Goal: Use online tool/utility: Utilize a website feature to perform a specific function

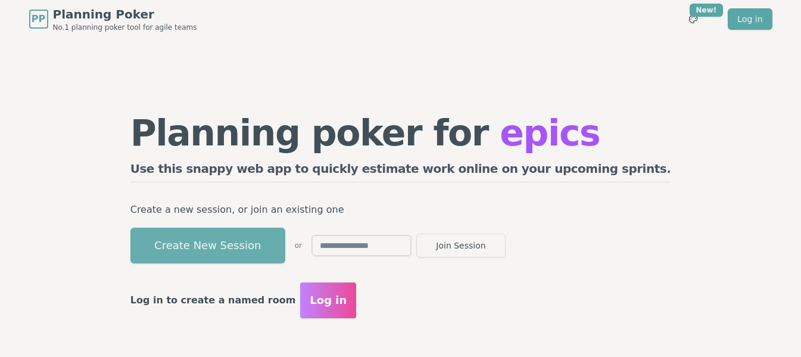
click at [285, 251] on button "Create New Session" at bounding box center [207, 246] width 155 height 36
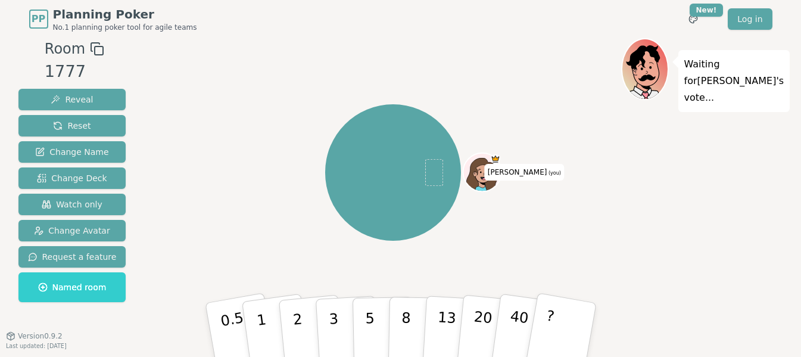
click at [91, 48] on icon at bounding box center [95, 47] width 8 height 8
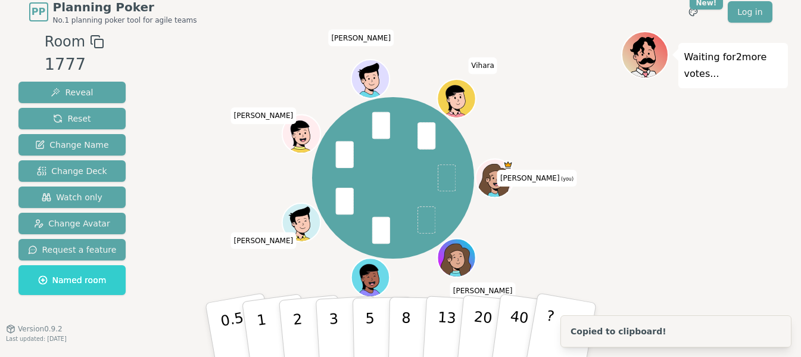
scroll to position [9, 0]
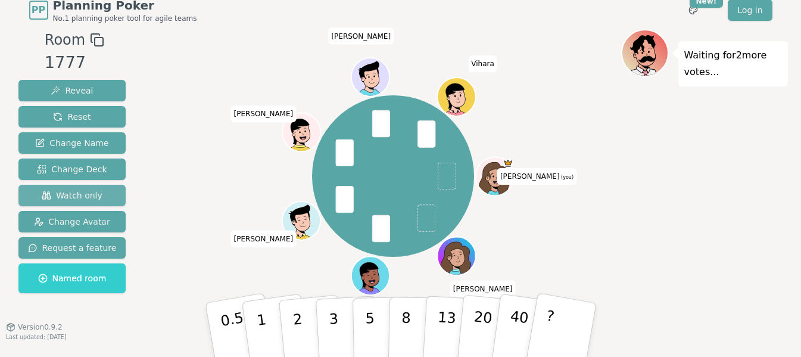
click at [76, 197] on span "Watch only" at bounding box center [72, 195] width 61 height 12
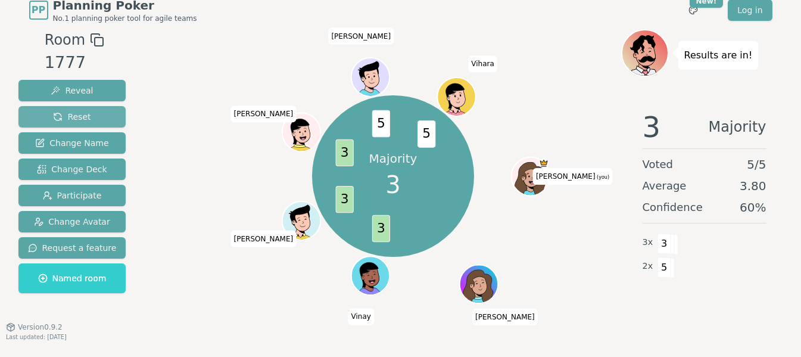
click at [65, 110] on button "Reset" at bounding box center [72, 116] width 108 height 21
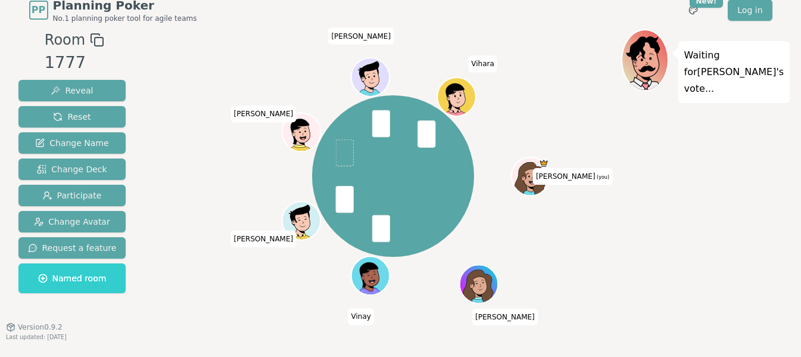
scroll to position [0, 0]
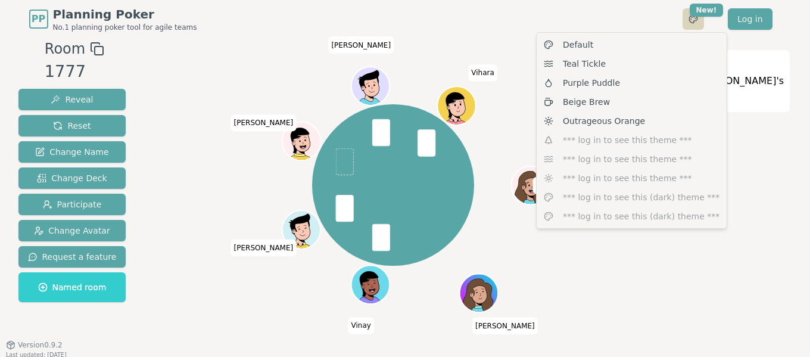
click at [691, 25] on html "PP Planning Poker No.1 planning poker tool for agile teams Toggle theme New! Lo…" at bounding box center [405, 183] width 810 height 366
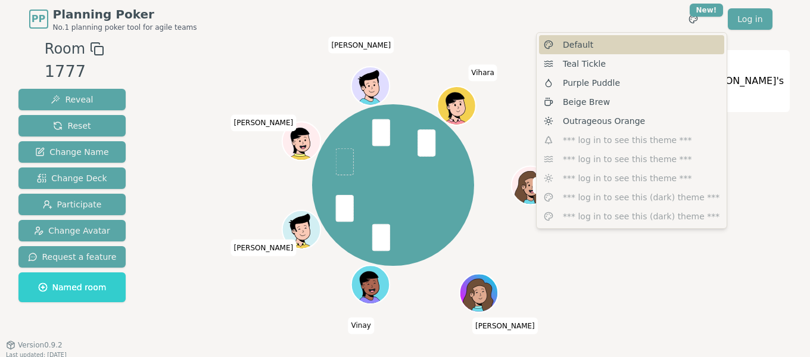
click at [650, 51] on div "Default" at bounding box center [631, 44] width 185 height 19
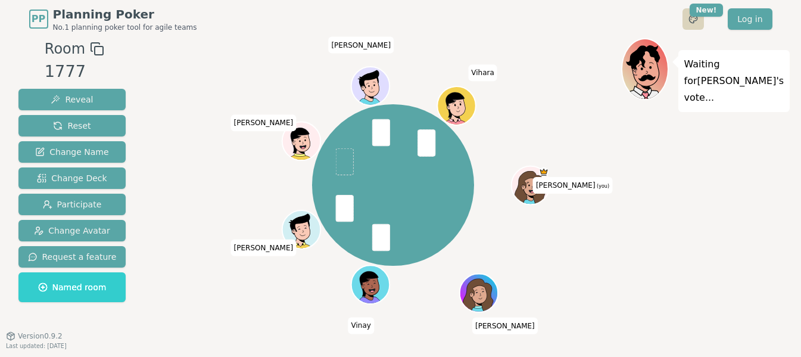
click at [698, 18] on html "PP Planning Poker No.1 planning poker tool for agile teams Toggle theme New! Lo…" at bounding box center [400, 183] width 801 height 366
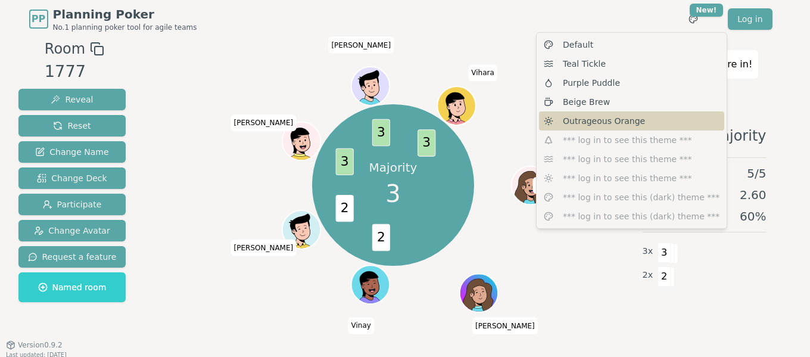
click at [638, 123] on div "Outrageous Orange" at bounding box center [631, 120] width 185 height 19
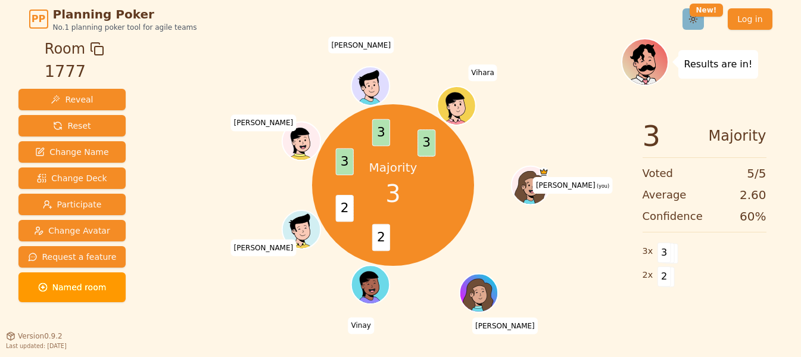
click at [690, 24] on html "PP Planning Poker No.1 planning poker tool for agile teams Toggle theme New! Lo…" at bounding box center [400, 183] width 801 height 366
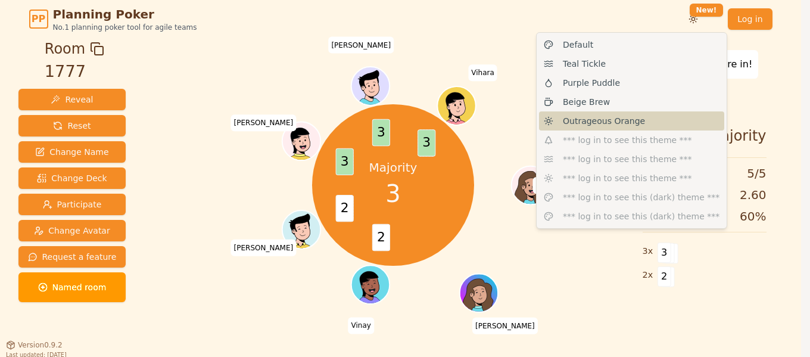
click at [615, 112] on div "Outrageous Orange" at bounding box center [631, 120] width 185 height 19
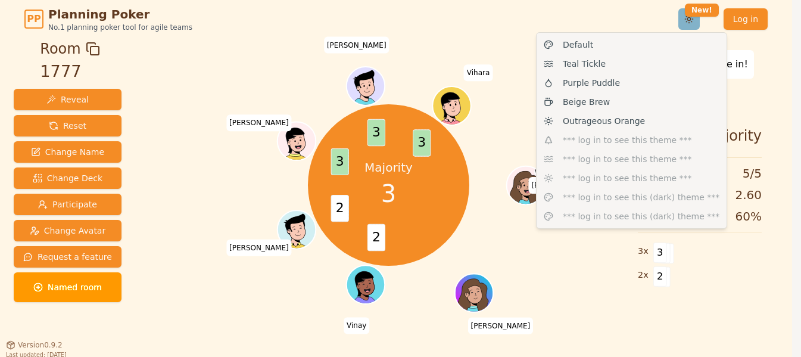
click at [694, 20] on html "PP Planning Poker No.1 planning poker tool for agile teams Toggle theme New! Lo…" at bounding box center [400, 183] width 801 height 366
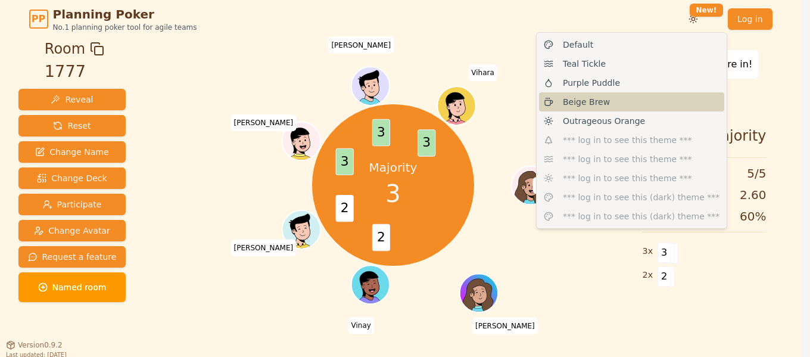
click at [633, 104] on div "Beige Brew" at bounding box center [631, 101] width 185 height 19
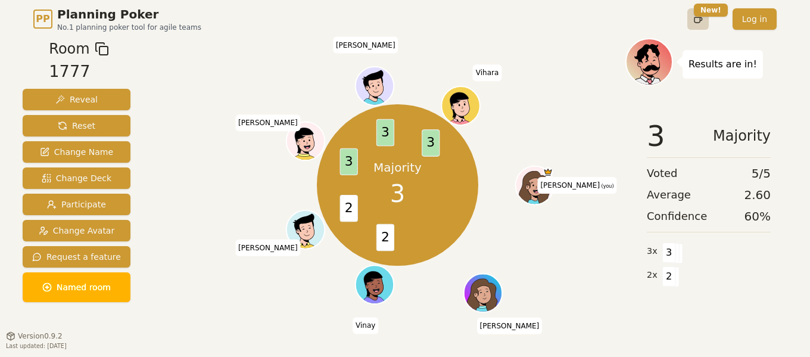
click at [698, 20] on html "PP Planning Poker No.1 planning poker tool for agile teams Toggle theme New! Lo…" at bounding box center [405, 183] width 810 height 366
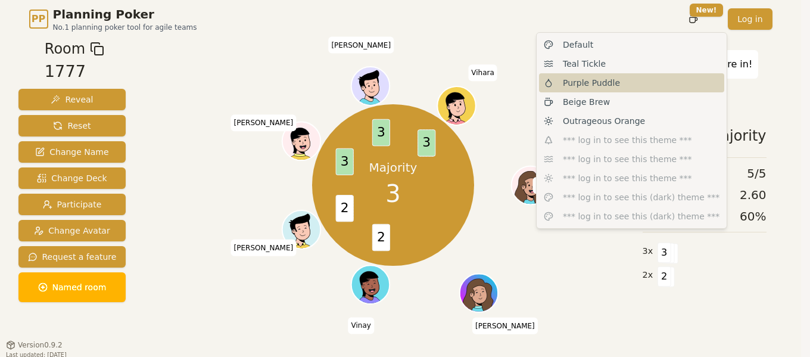
click at [641, 85] on div "Purple Puddle" at bounding box center [631, 82] width 185 height 19
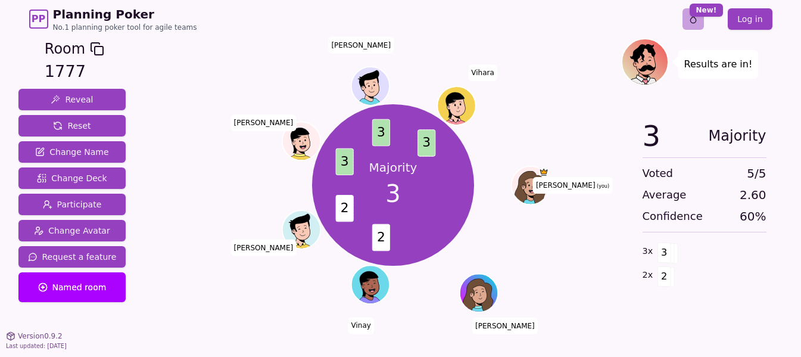
click at [697, 21] on html "PP Planning Poker No.1 planning poker tool for agile teams Toggle theme New! Lo…" at bounding box center [400, 183] width 801 height 366
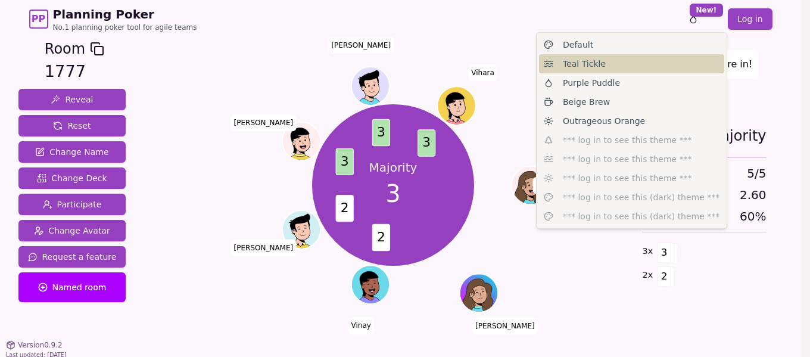
click at [640, 71] on div "Teal Tickle" at bounding box center [631, 63] width 185 height 19
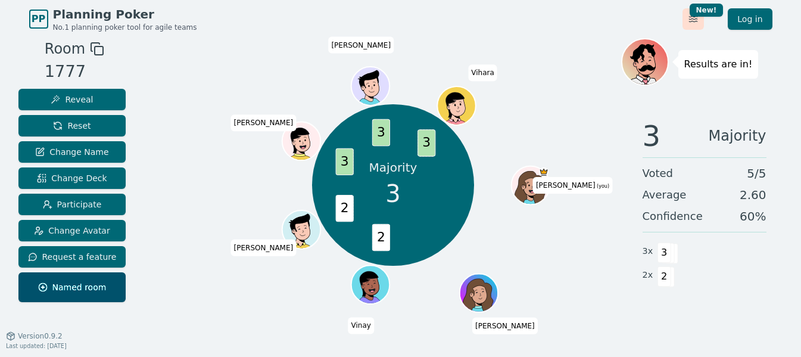
click at [695, 21] on html "PP Planning Poker No.1 planning poker tool for agile teams Toggle theme New! Lo…" at bounding box center [400, 183] width 801 height 366
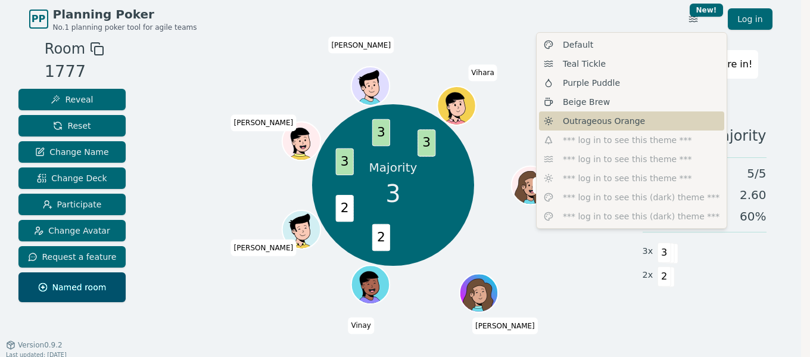
click at [652, 120] on div "Outrageous Orange" at bounding box center [631, 120] width 185 height 19
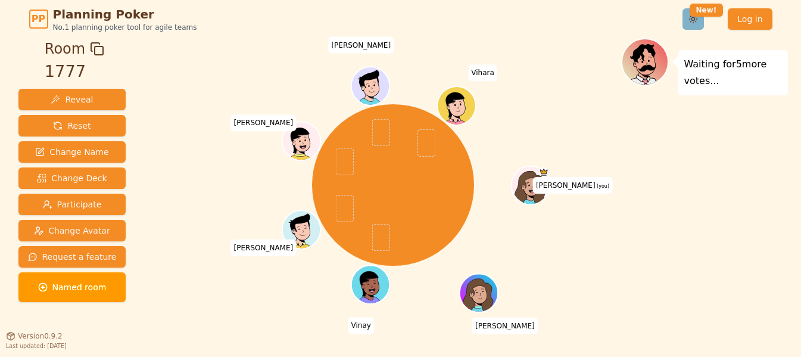
click at [694, 23] on html "PP Planning Poker No.1 planning poker tool for agile teams Toggle theme New! Lo…" at bounding box center [400, 183] width 801 height 366
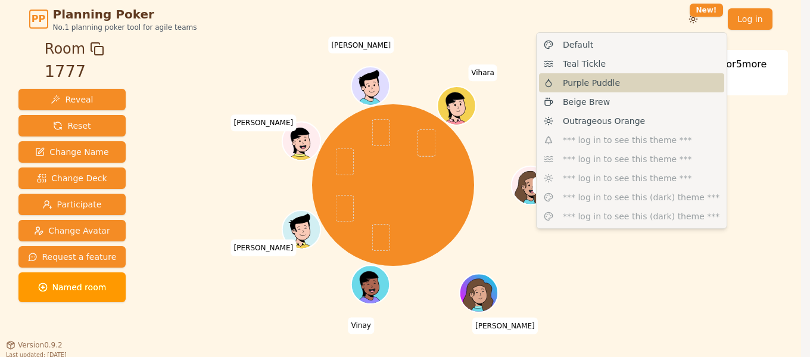
click at [637, 85] on div "Purple Puddle" at bounding box center [631, 82] width 185 height 19
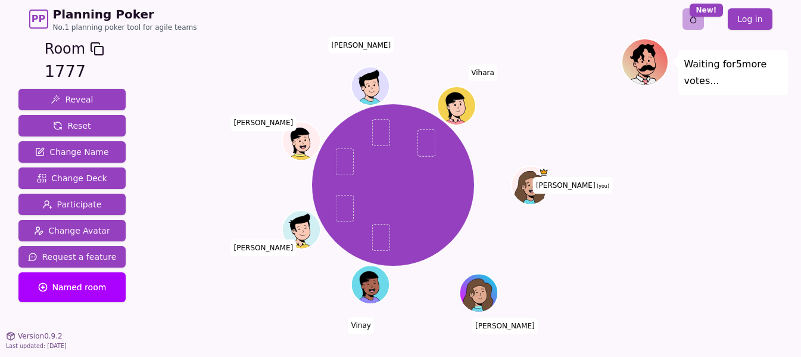
click at [698, 20] on html "PP Planning Poker No.1 planning poker tool for agile teams Toggle theme New! Lo…" at bounding box center [400, 183] width 801 height 366
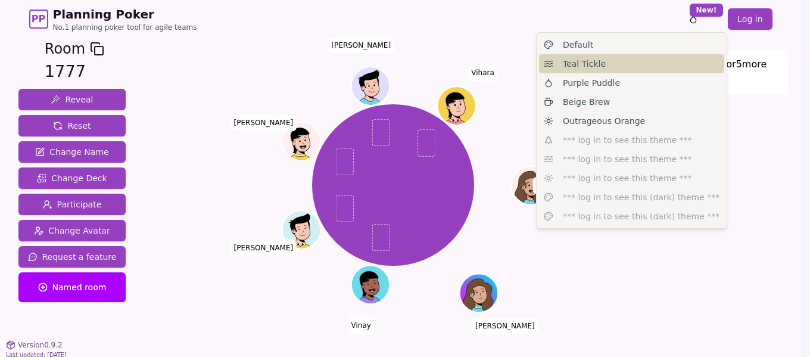
click at [670, 55] on div "Teal Tickle" at bounding box center [631, 63] width 185 height 19
